Goal: Navigation & Orientation: Find specific page/section

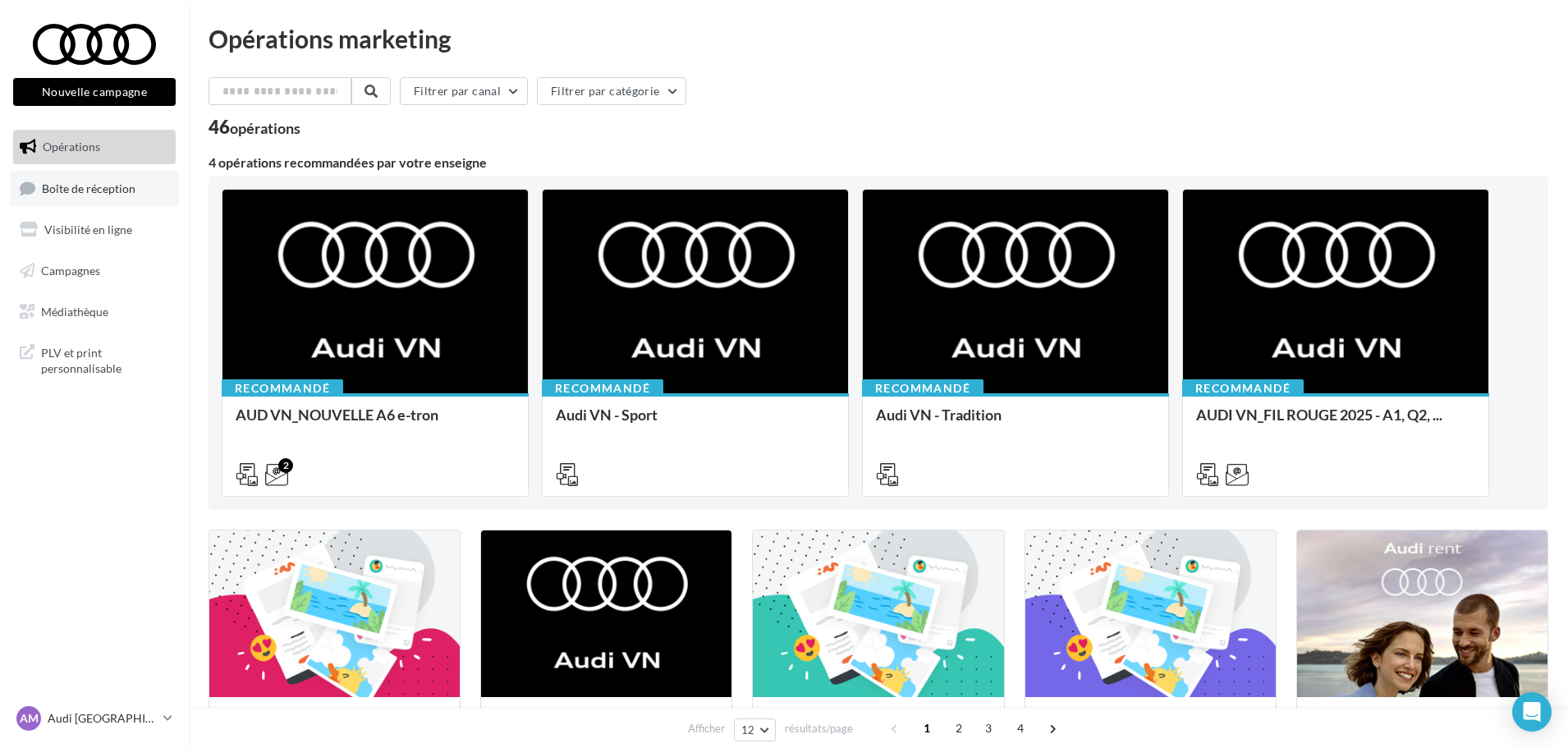
click at [82, 180] on span "Boîte de réception" at bounding box center [89, 187] width 93 height 14
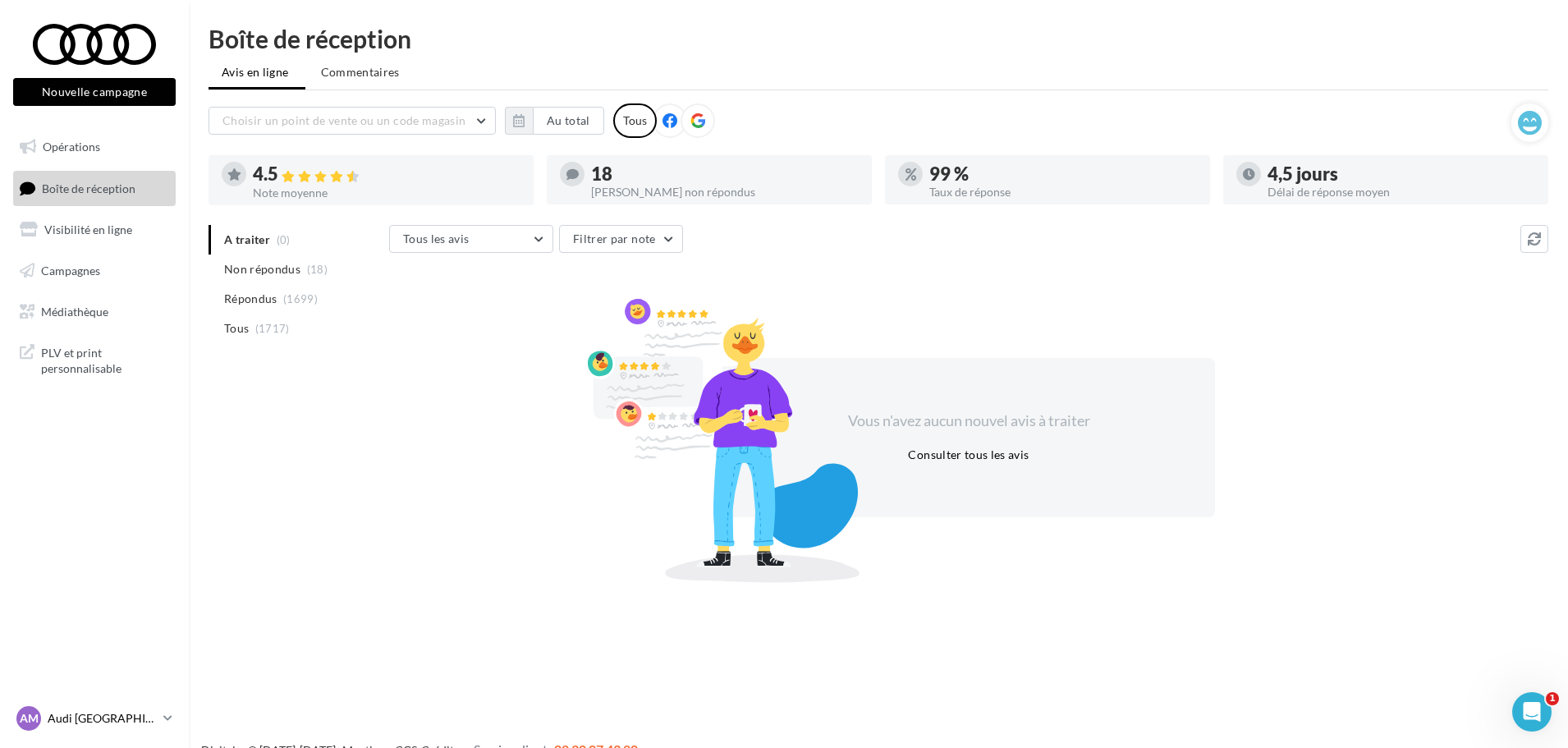
click at [166, 720] on icon at bounding box center [168, 718] width 9 height 14
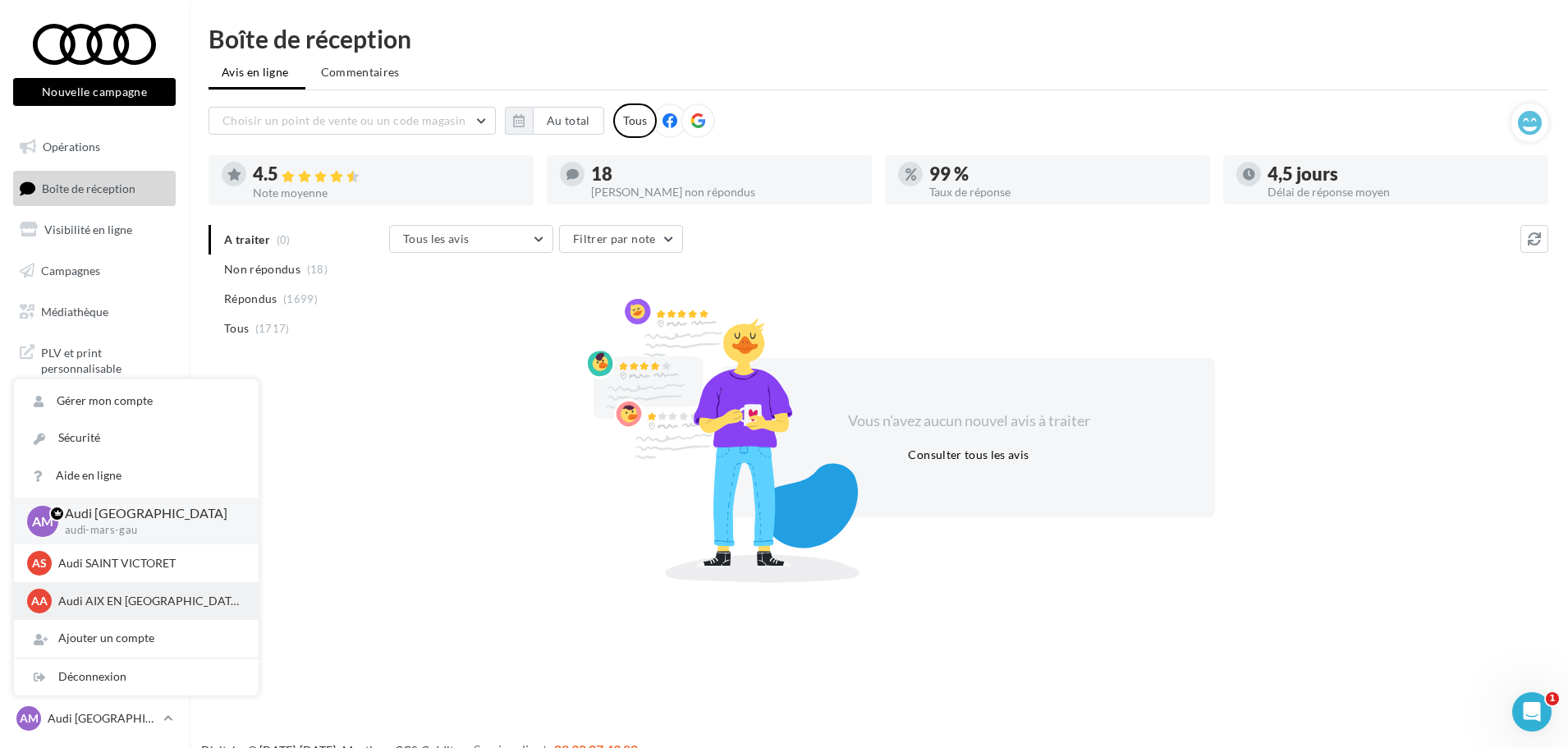
click at [130, 606] on p "Audi AIX EN [GEOGRAPHIC_DATA]" at bounding box center [148, 601] width 180 height 17
